Goal: Transaction & Acquisition: Subscribe to service/newsletter

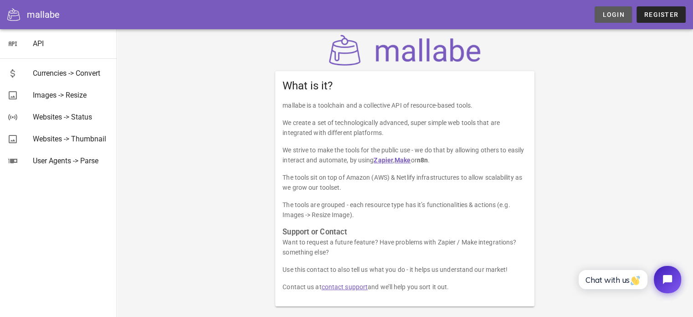
click at [612, 14] on span "Login" at bounding box center [613, 14] width 22 height 7
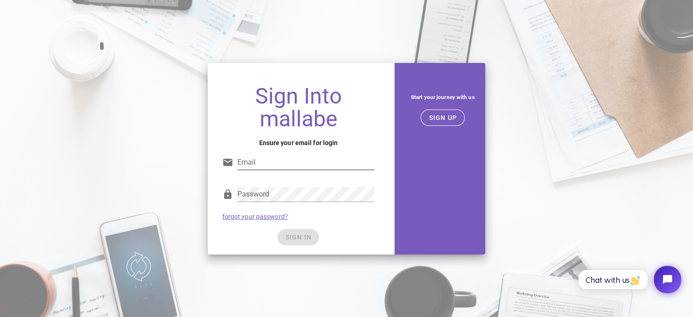
click at [303, 158] on input "Email" at bounding box center [307, 162] width 138 height 15
type input "[EMAIL_ADDRESS][DOMAIN_NAME]"
click at [301, 238] on span "SIGN IN" at bounding box center [298, 236] width 27 height 7
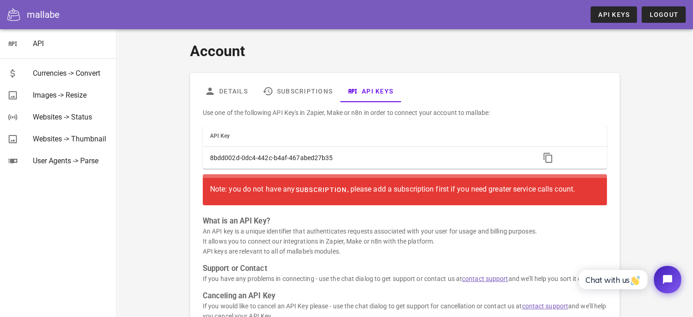
click at [329, 188] on span "subscription" at bounding box center [321, 189] width 52 height 7
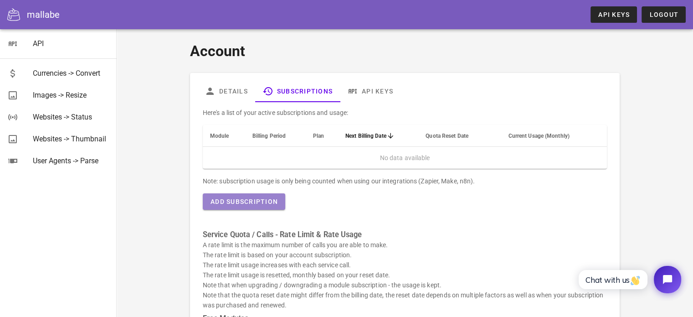
click at [262, 197] on button "Add Subscription" at bounding box center [244, 201] width 83 height 16
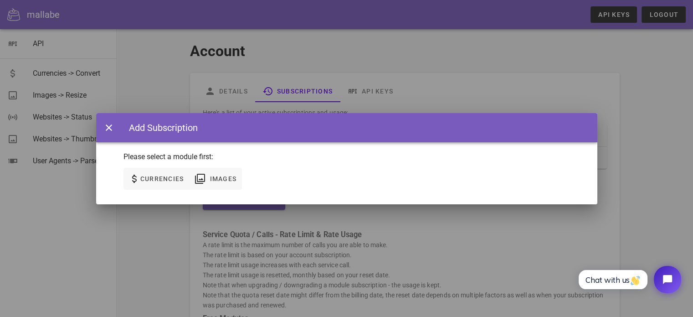
click at [157, 166] on div "None Currencies Images" at bounding box center [347, 184] width 502 height 40
click at [152, 182] on span "Currencies" at bounding box center [162, 178] width 44 height 7
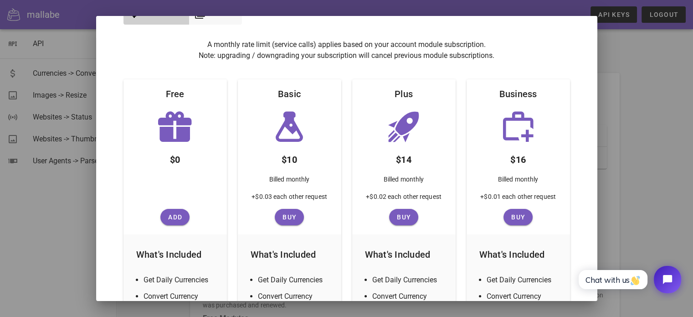
scroll to position [91, 0]
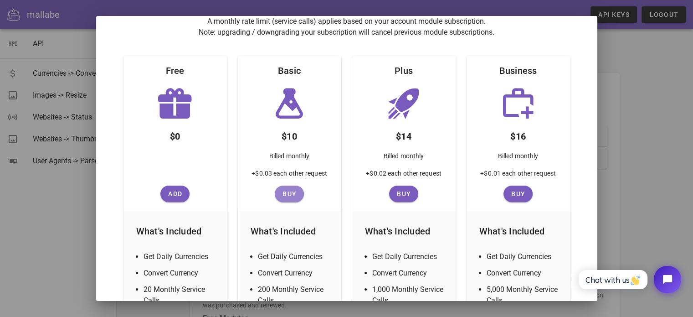
click at [285, 193] on span "Buy" at bounding box center [290, 193] width 22 height 7
